Goal: Submit feedback/report problem: Submit feedback/report problem

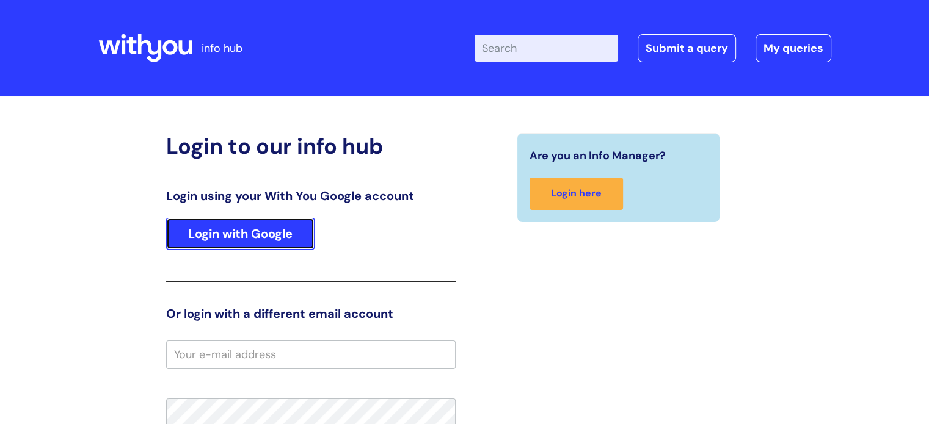
click at [227, 242] on link "Login with Google" at bounding box center [240, 234] width 148 height 32
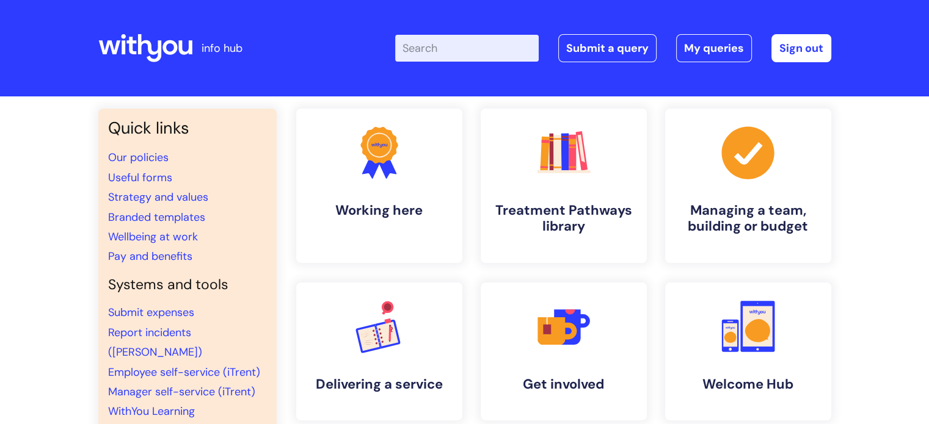
click at [509, 46] on input "Enter your search term here..." at bounding box center [467, 48] width 144 height 27
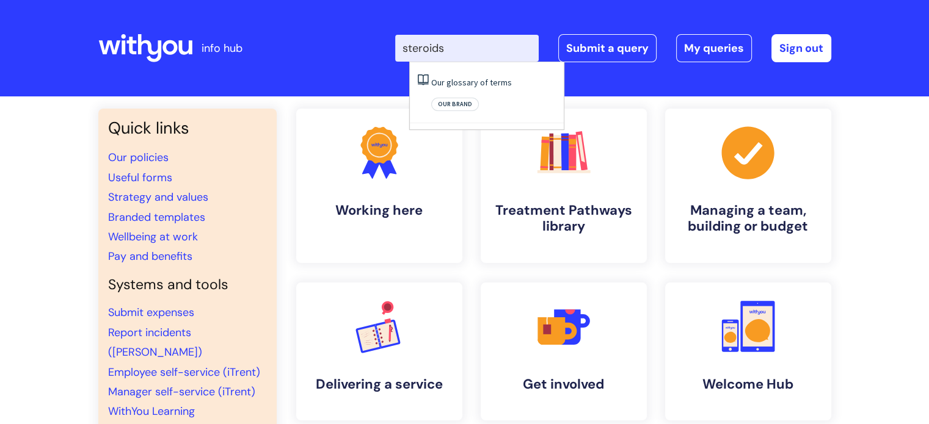
type input "steroids"
click button "Search" at bounding box center [0, 0] width 0 height 0
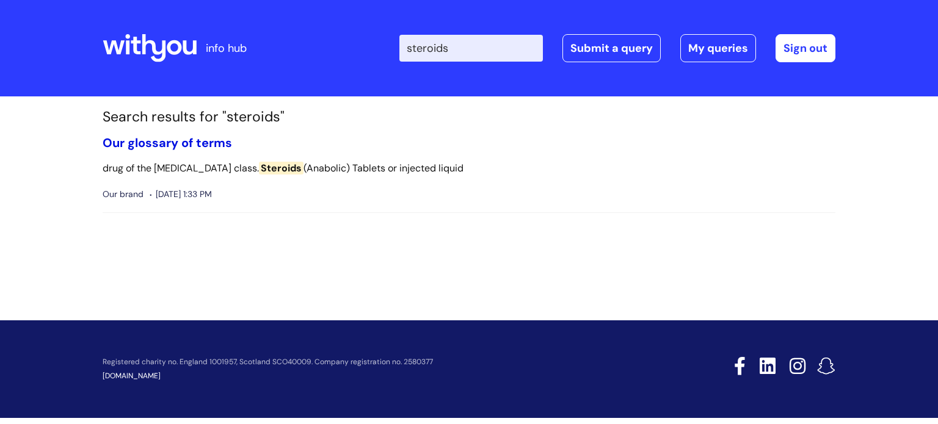
click at [154, 142] on link "Our glossary of terms" at bounding box center [167, 143] width 129 height 16
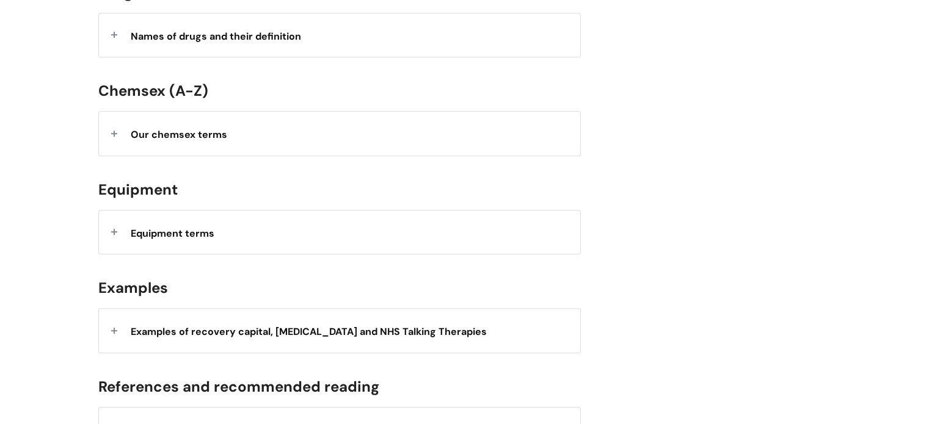
scroll to position [366, 0]
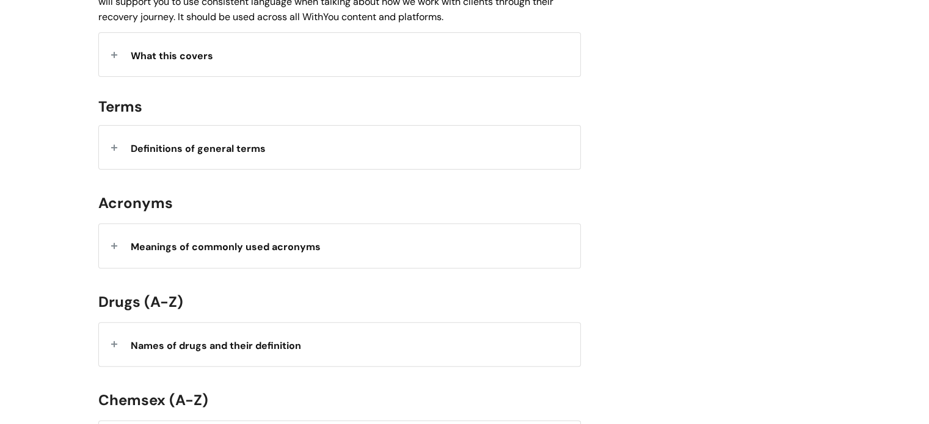
click at [184, 341] on strong "Names of drugs and their definition" at bounding box center [216, 346] width 170 height 13
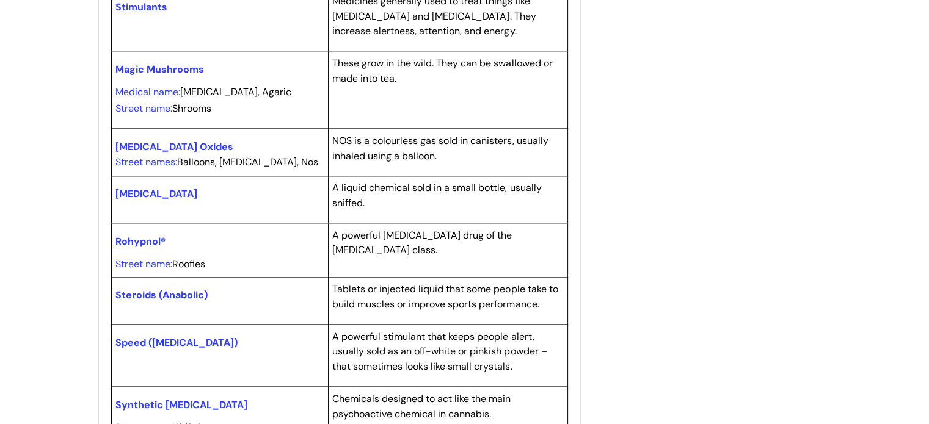
scroll to position [1588, 0]
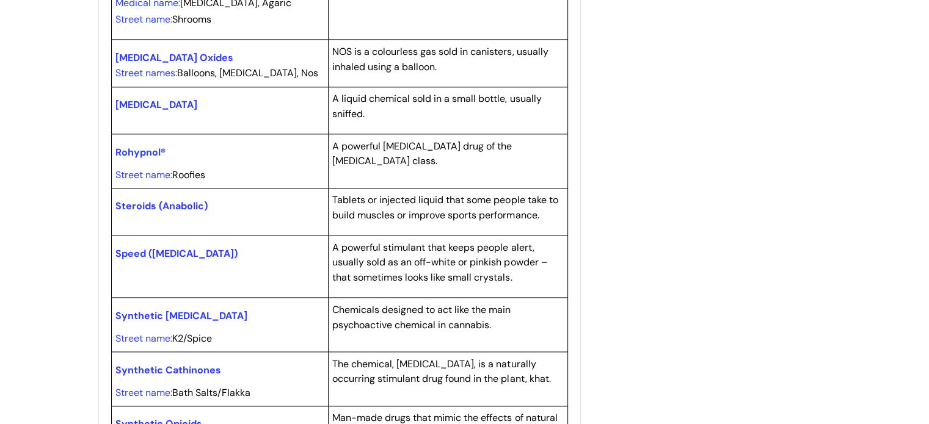
click at [145, 202] on span "Steroids (Anabolic)" at bounding box center [161, 206] width 92 height 13
click at [155, 200] on span "Steroids (Anabolic)" at bounding box center [161, 206] width 92 height 13
click at [153, 203] on span "Steroids (Anabolic)" at bounding box center [161, 206] width 92 height 13
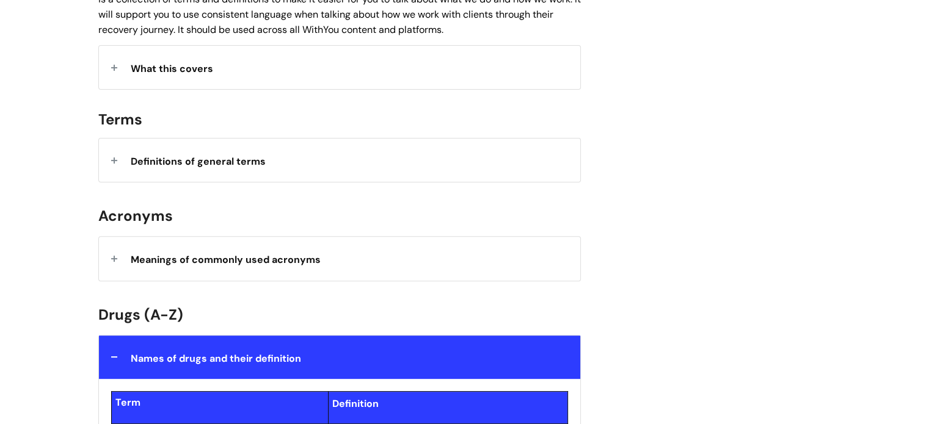
scroll to position [0, 0]
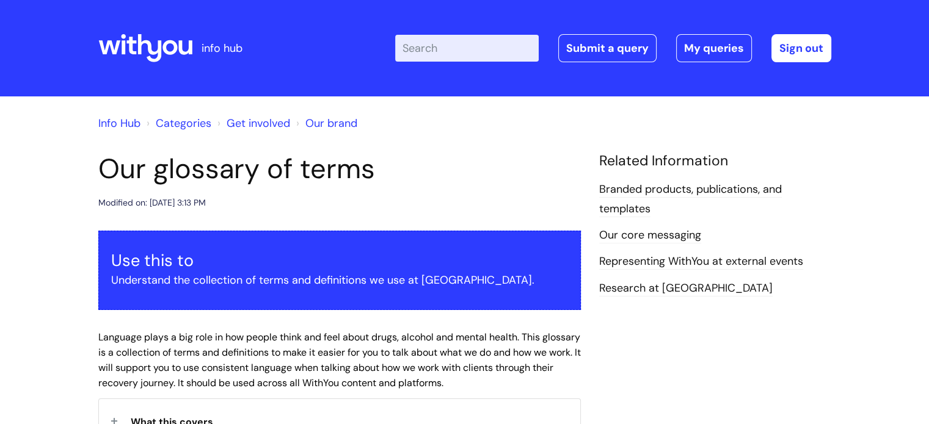
click at [106, 123] on link "Info Hub" at bounding box center [119, 123] width 42 height 15
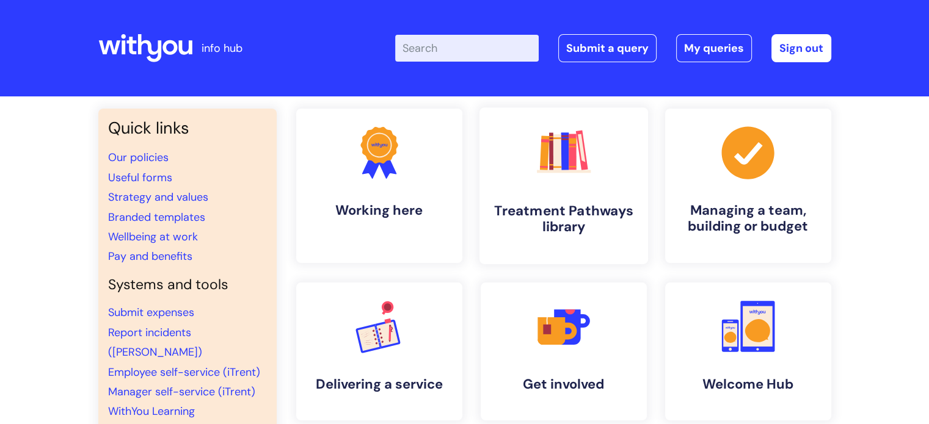
click at [594, 219] on h4 "Treatment Pathways library" at bounding box center [563, 219] width 149 height 33
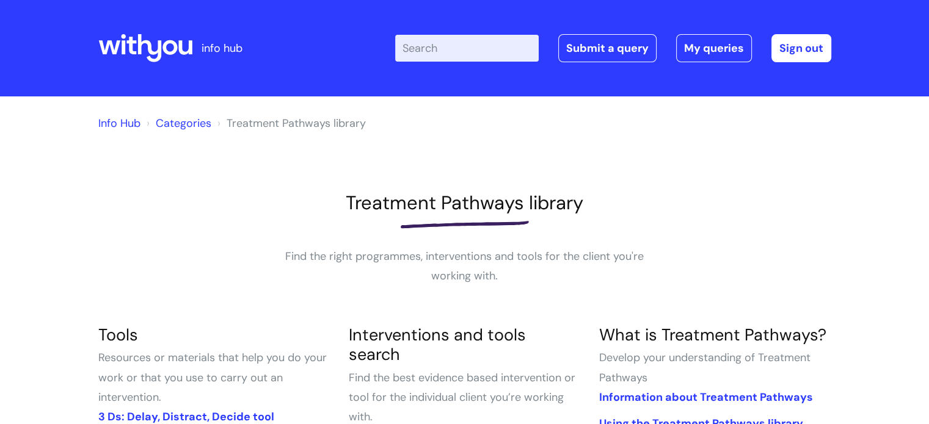
click at [179, 118] on link "Categories" at bounding box center [184, 123] width 56 height 15
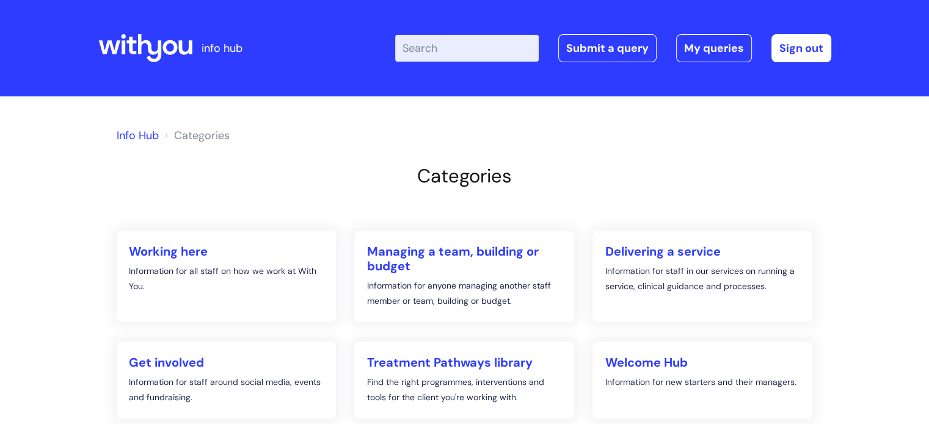
click at [129, 133] on link "Info Hub" at bounding box center [138, 135] width 42 height 15
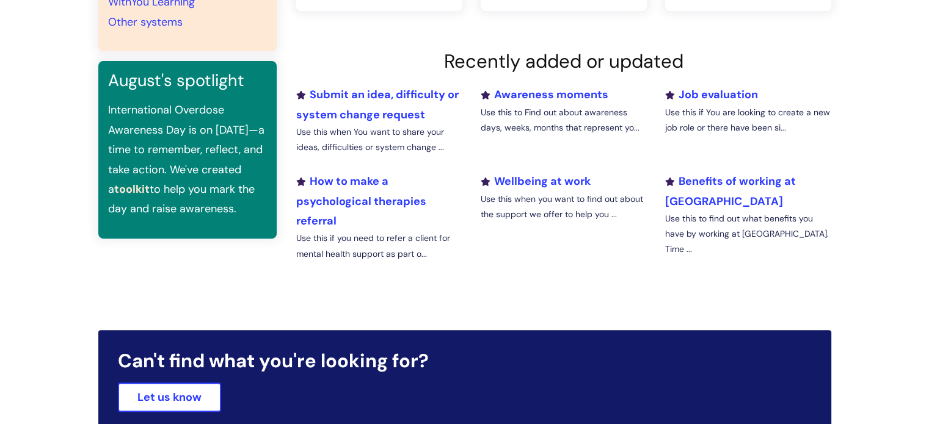
scroll to position [550, 0]
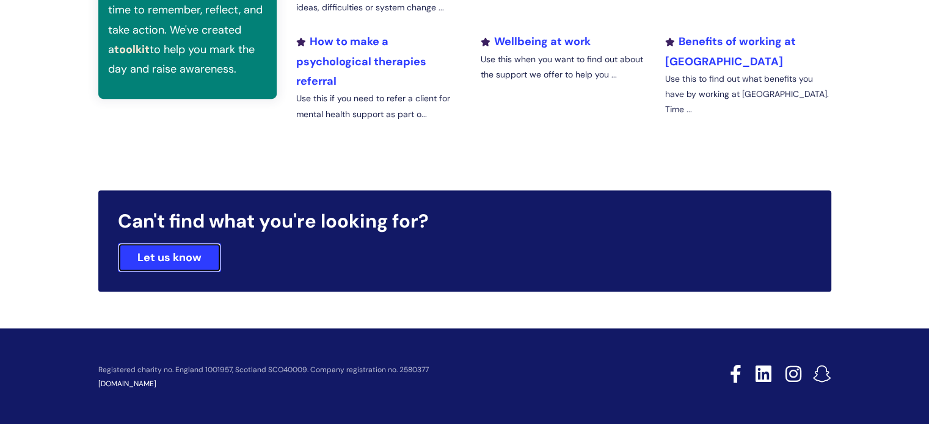
click at [214, 254] on link "Let us know" at bounding box center [169, 257] width 103 height 29
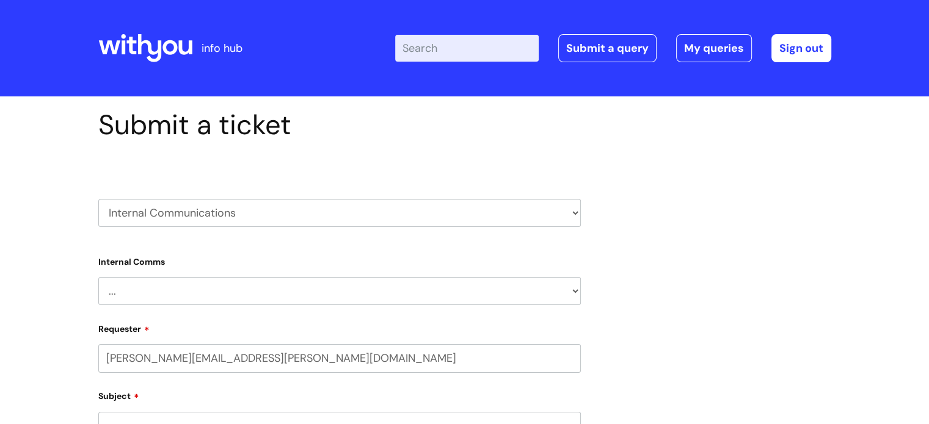
select select "80004286539"
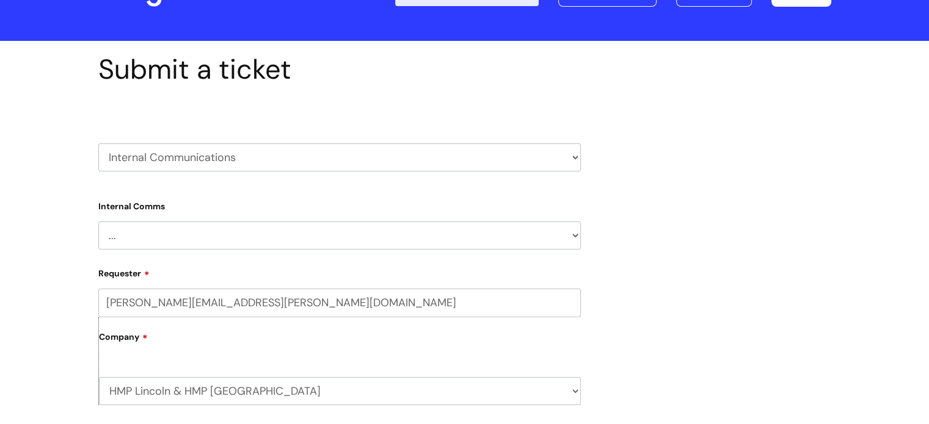
scroll to position [122, 0]
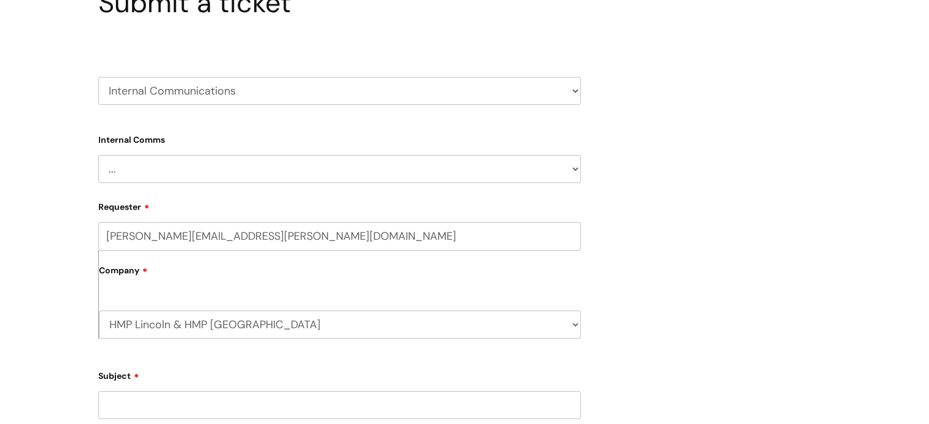
click at [572, 175] on select "... Internal Communication Staff and Volunteer awards Info hub WithYou Weekly e…" at bounding box center [339, 169] width 482 height 28
select select "Info hub"
click at [98, 155] on select "... Internal Communication Staff and Volunteer awards Info hub WithYou Weekly e…" at bounding box center [339, 169] width 482 height 28
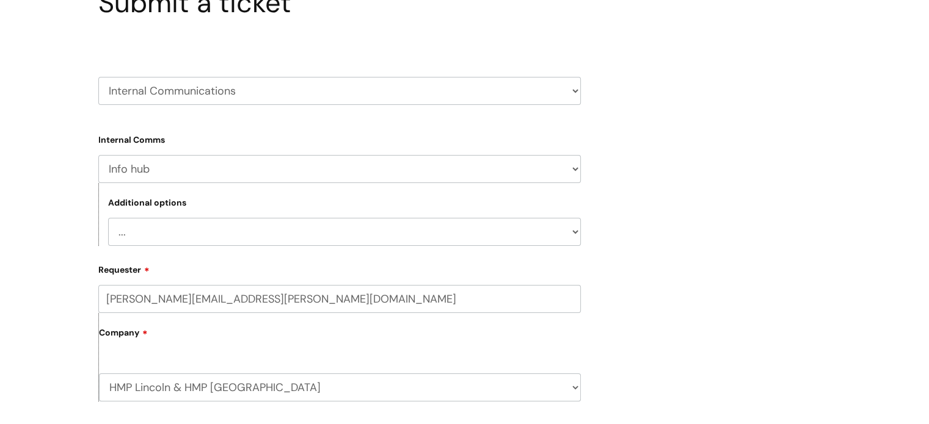
click at [567, 229] on select "... Info hub pages needs updating Info hub page needs creating Info hub general…" at bounding box center [344, 232] width 473 height 28
select select "Info hub general queries"
click at [108, 218] on select "... Info hub pages needs updating Info hub page needs creating Info hub general…" at bounding box center [344, 232] width 473 height 28
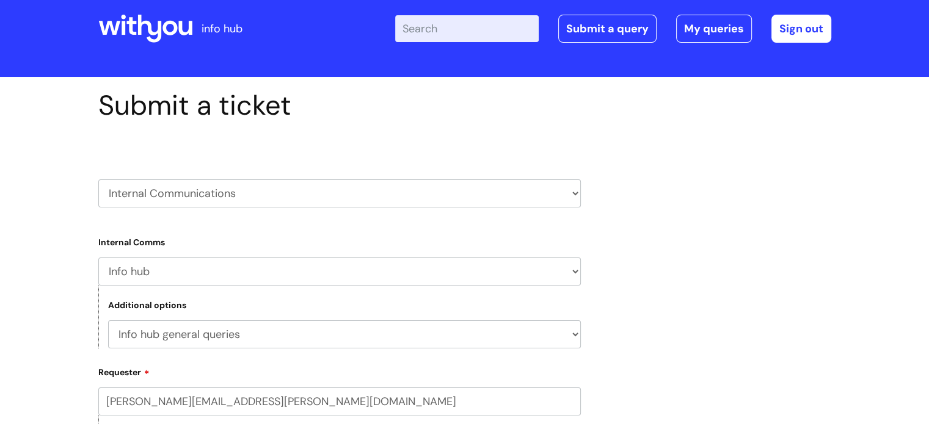
scroll to position [0, 0]
